Goal: Information Seeking & Learning: Learn about a topic

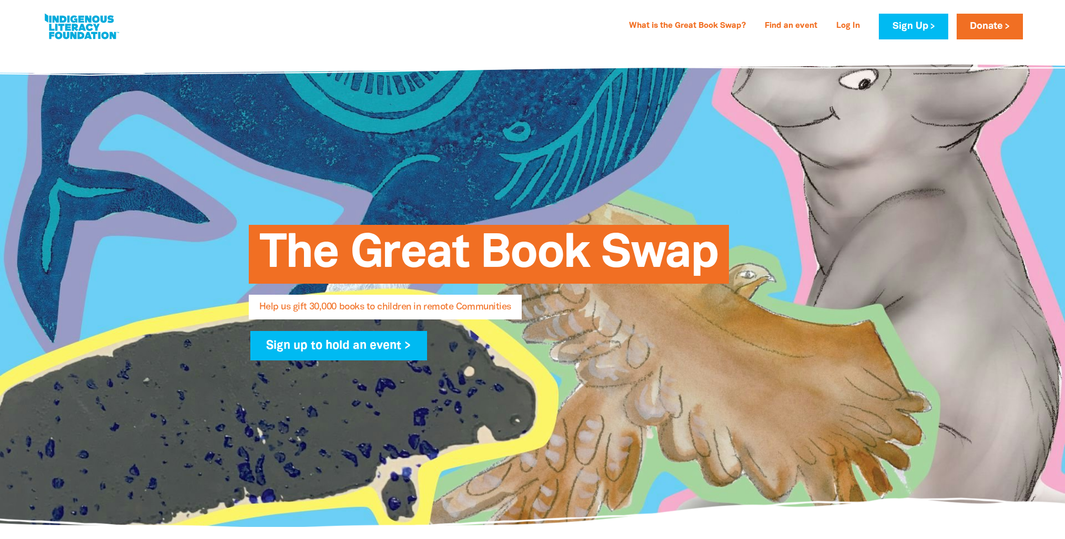
select select "AU"
click at [683, 25] on link "What is the Great Book Swap?" at bounding box center [686, 26] width 129 height 17
select select "AU"
